Goal: Find specific page/section: Find specific page/section

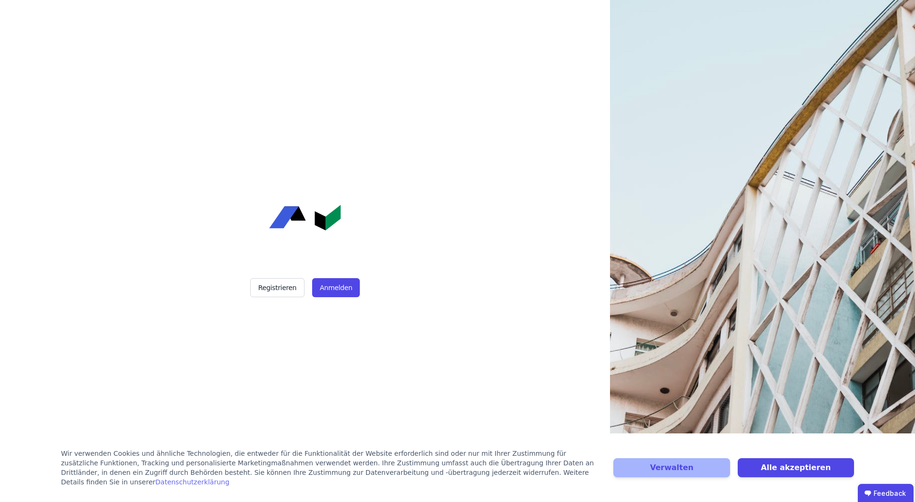
click at [350, 284] on button "Anmelden" at bounding box center [336, 287] width 48 height 19
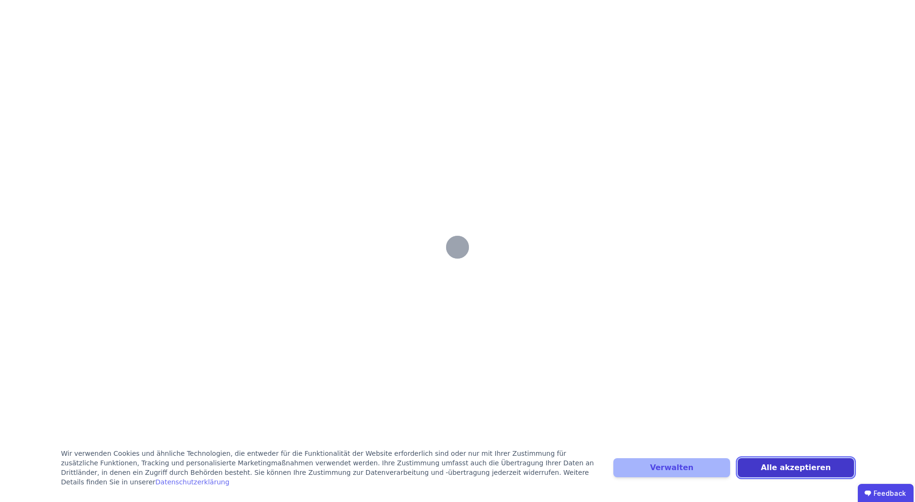
click at [796, 467] on button "Alle akzeptieren" at bounding box center [796, 467] width 116 height 19
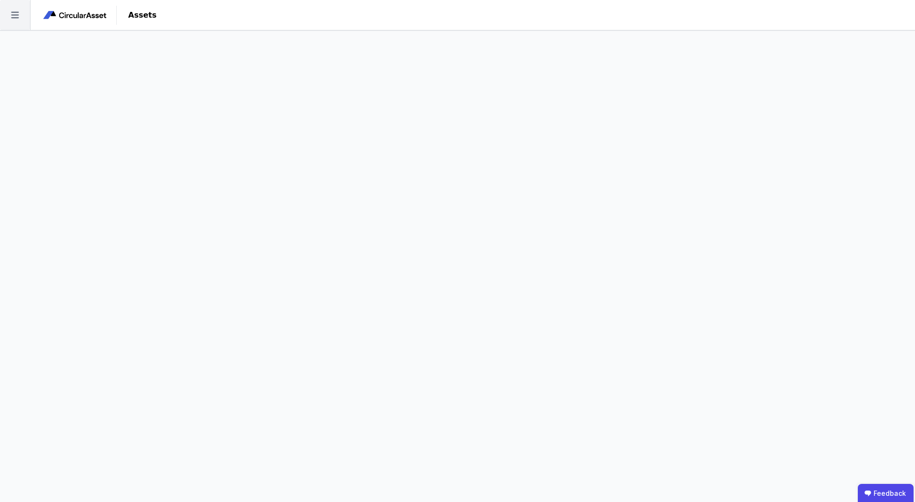
click at [17, 11] on icon at bounding box center [15, 15] width 30 height 30
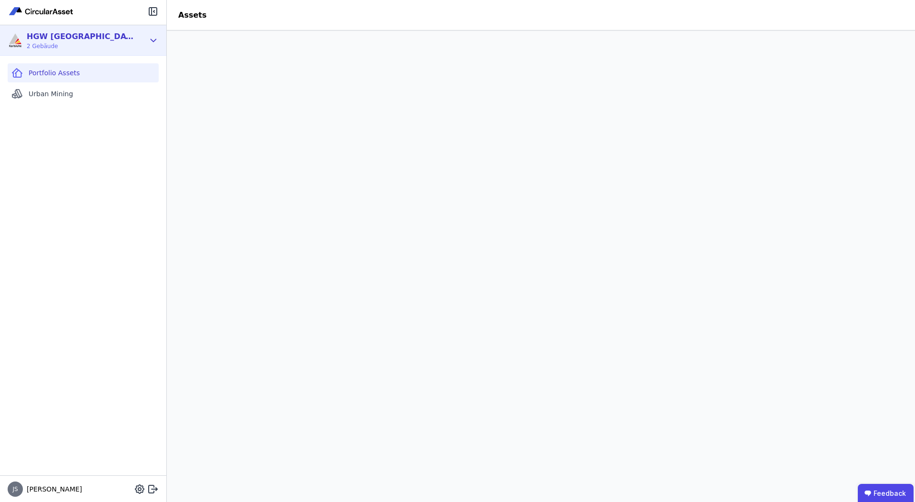
click at [141, 44] on div "HGW Karlsruhe 2 Gebäude" at bounding box center [76, 40] width 137 height 19
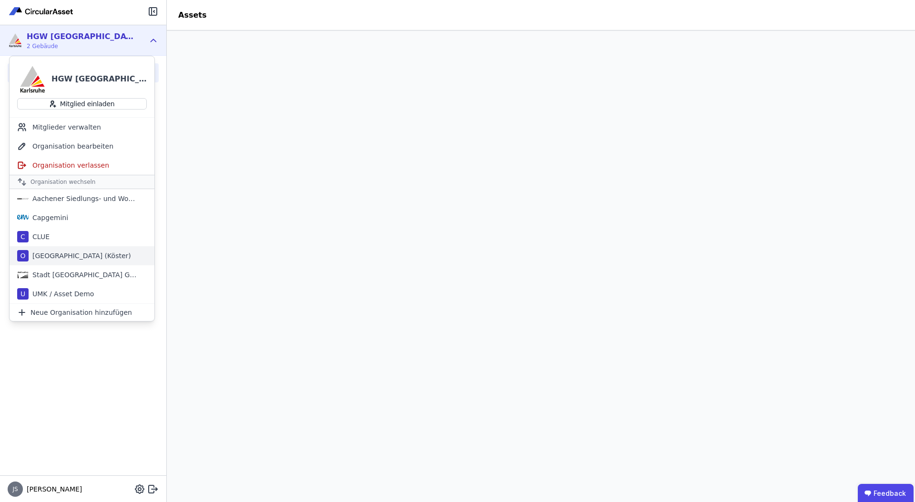
click at [95, 261] on div "O [GEOGRAPHIC_DATA] (Köster)" at bounding box center [82, 255] width 145 height 19
